Goal: Transaction & Acquisition: Purchase product/service

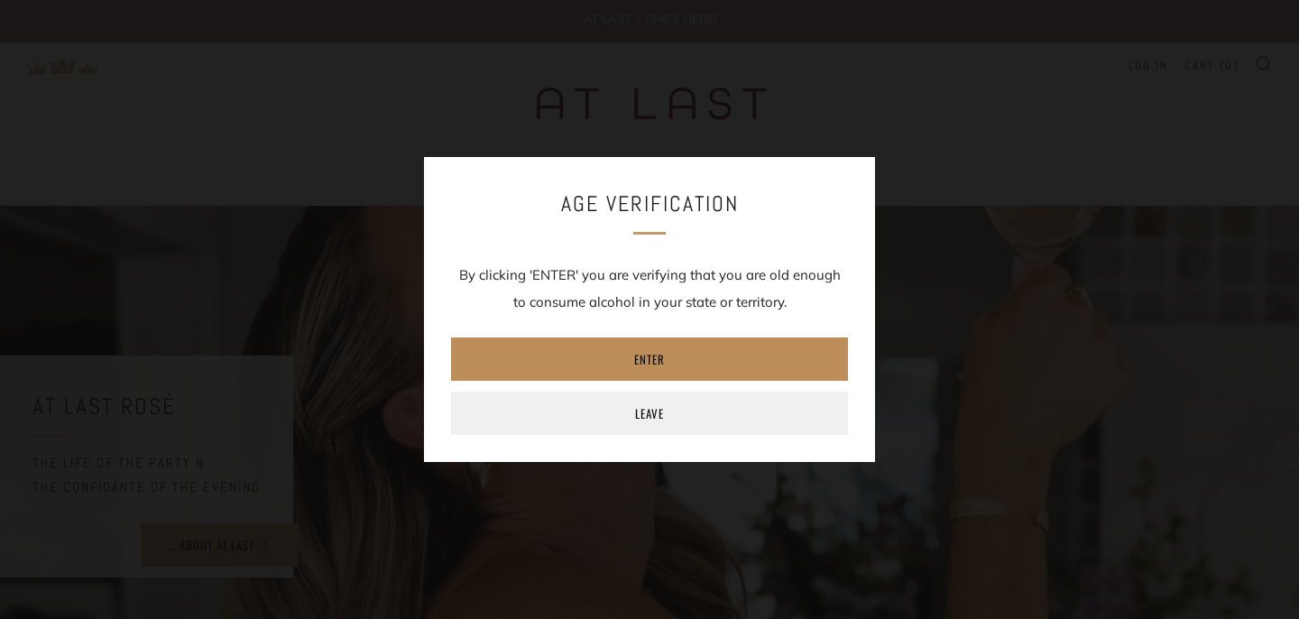
click at [674, 358] on link "Enter" at bounding box center [649, 358] width 397 height 43
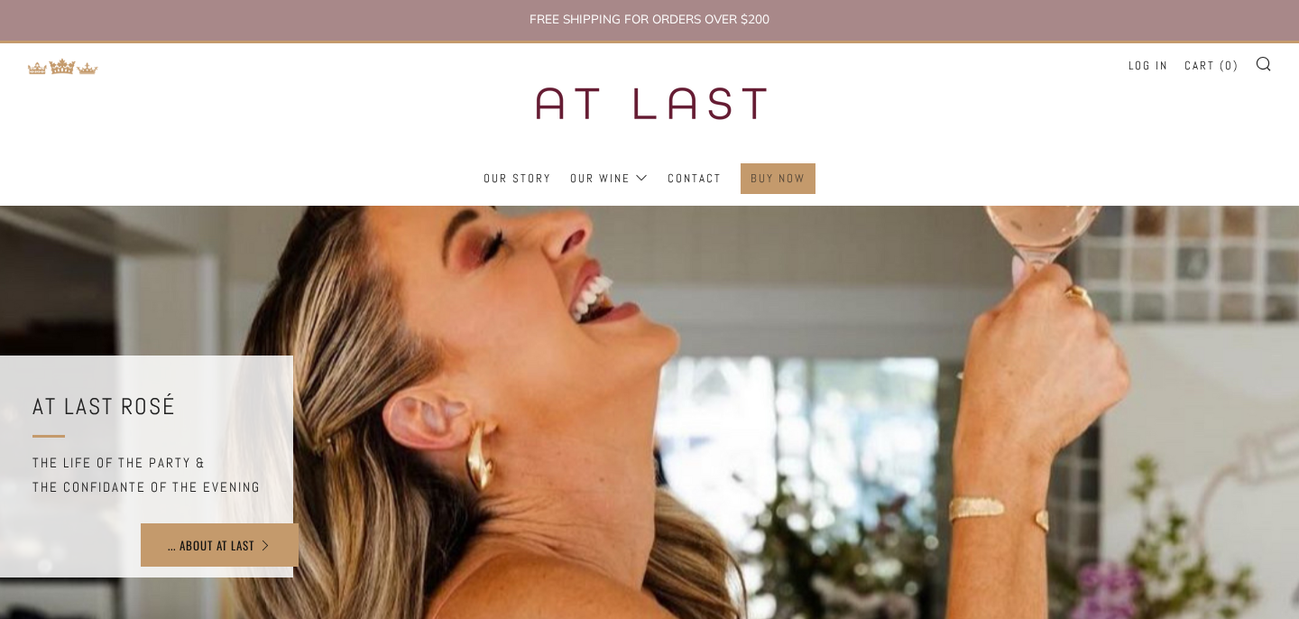
click at [791, 173] on link "Buy Now" at bounding box center [777, 178] width 55 height 29
